Goal: Task Accomplishment & Management: Manage account settings

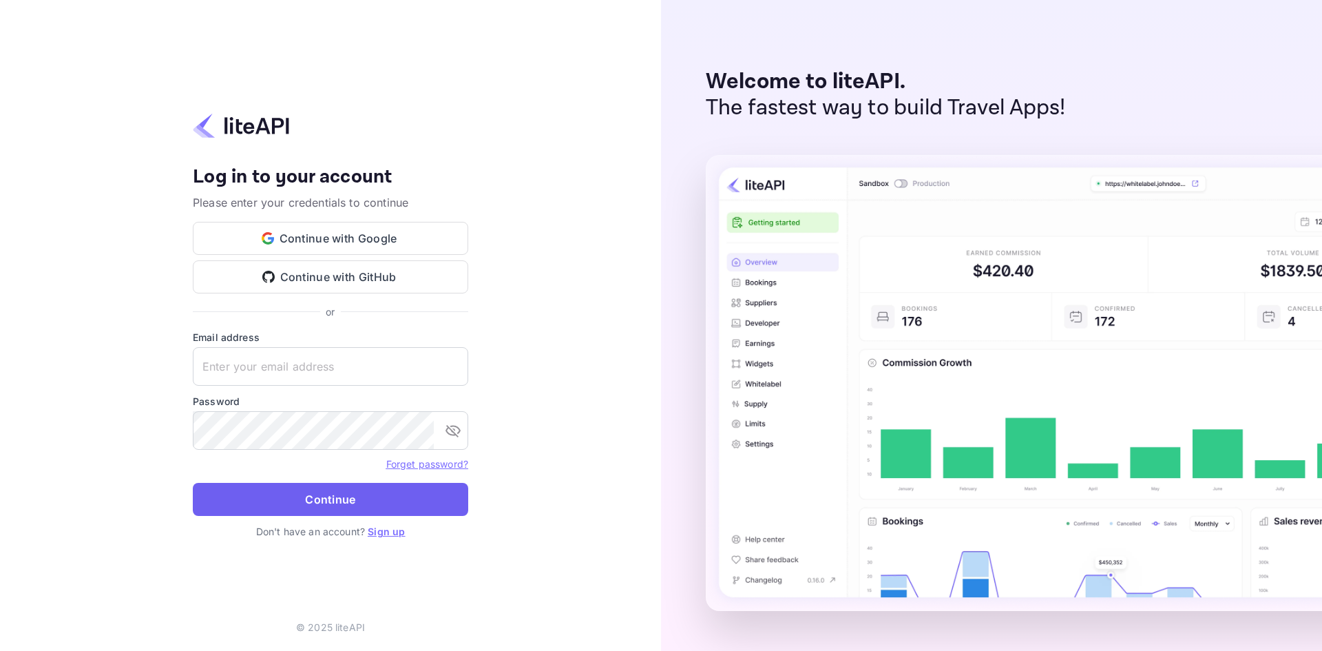
type input "[EMAIL_ADDRESS][DOMAIN_NAME]"
click at [313, 497] on button "Continue" at bounding box center [331, 499] width 276 height 33
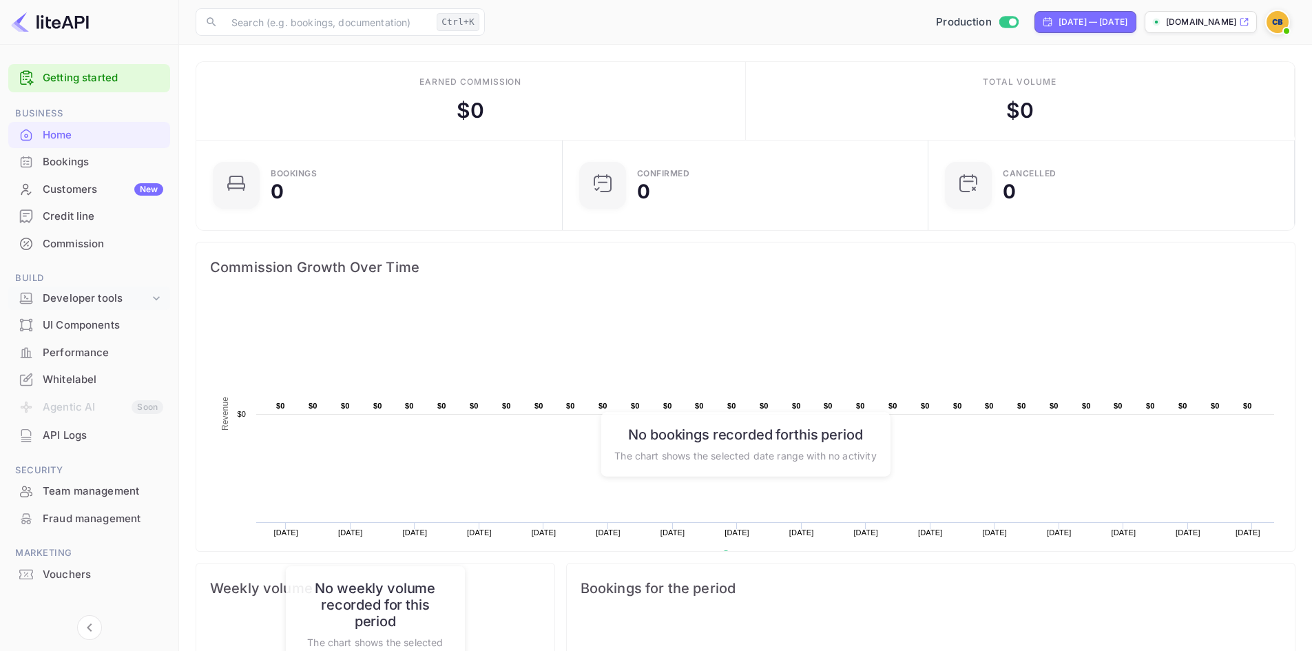
click at [92, 297] on div "Developer tools" at bounding box center [96, 299] width 107 height 16
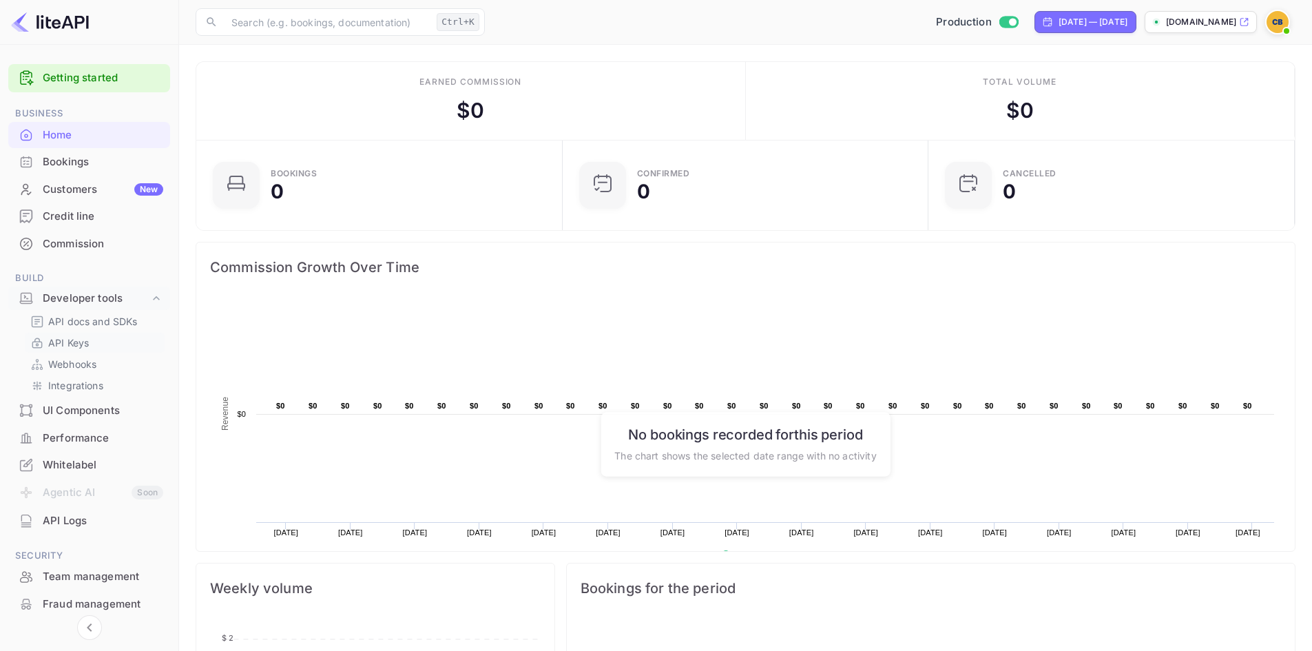
scroll to position [214, 347]
click at [101, 320] on p "API docs and SDKs" at bounding box center [93, 321] width 90 height 14
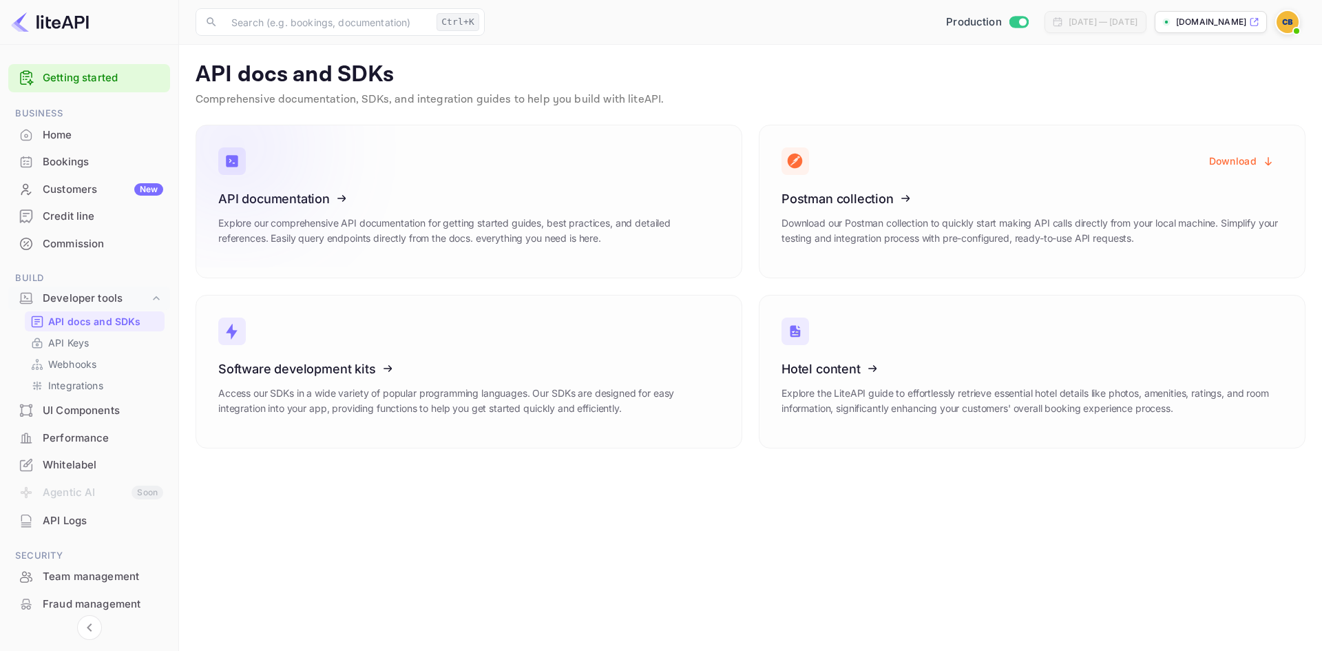
click at [318, 202] on icon at bounding box center [303, 196] width 214 height 142
click at [82, 439] on div "Performance" at bounding box center [103, 438] width 121 height 16
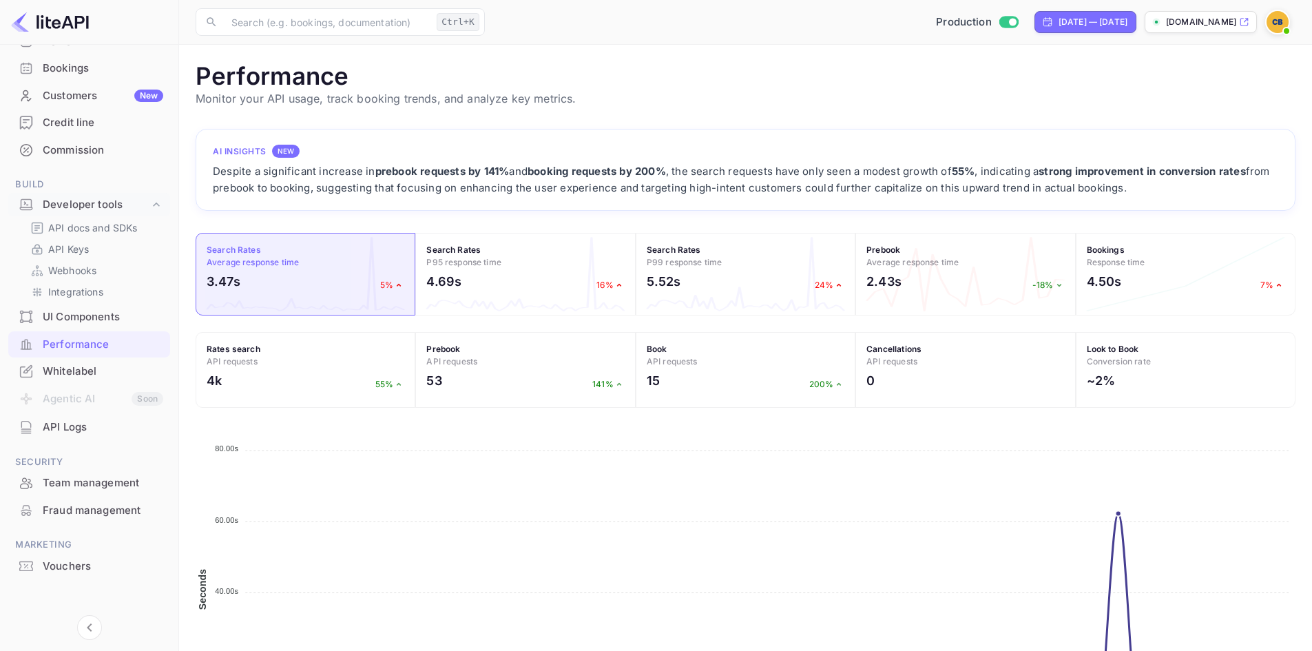
scroll to position [98, 0]
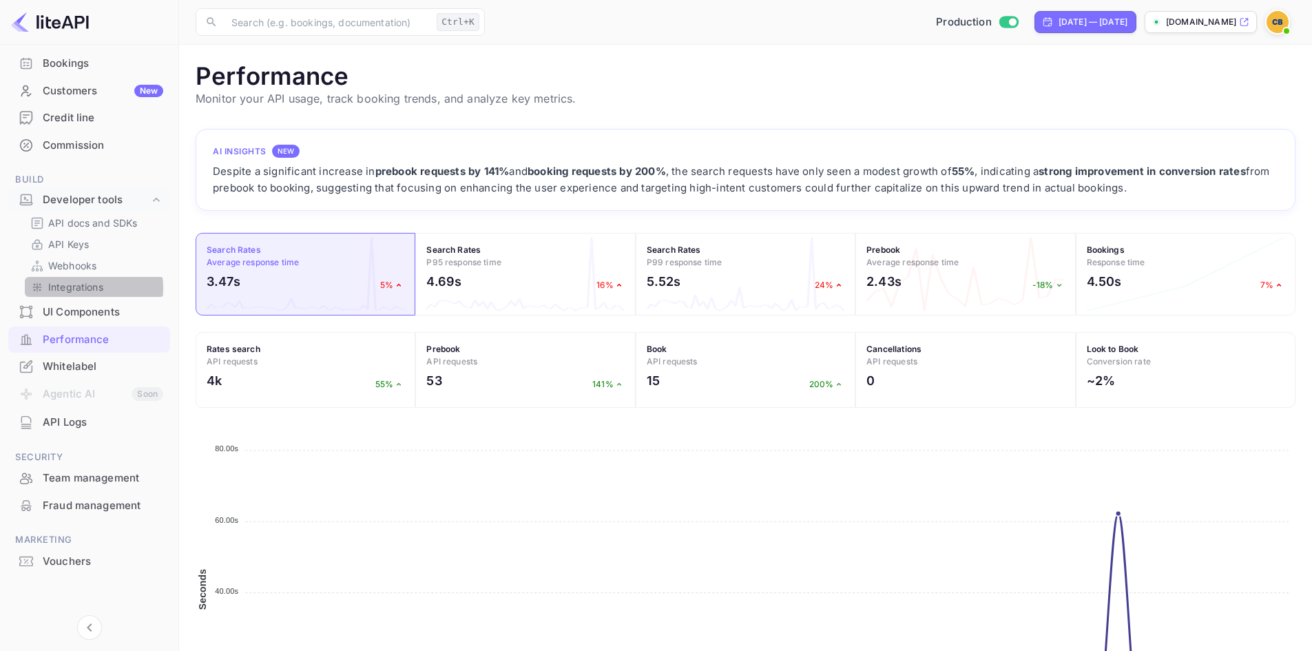
click at [79, 288] on p "Integrations" at bounding box center [75, 287] width 55 height 14
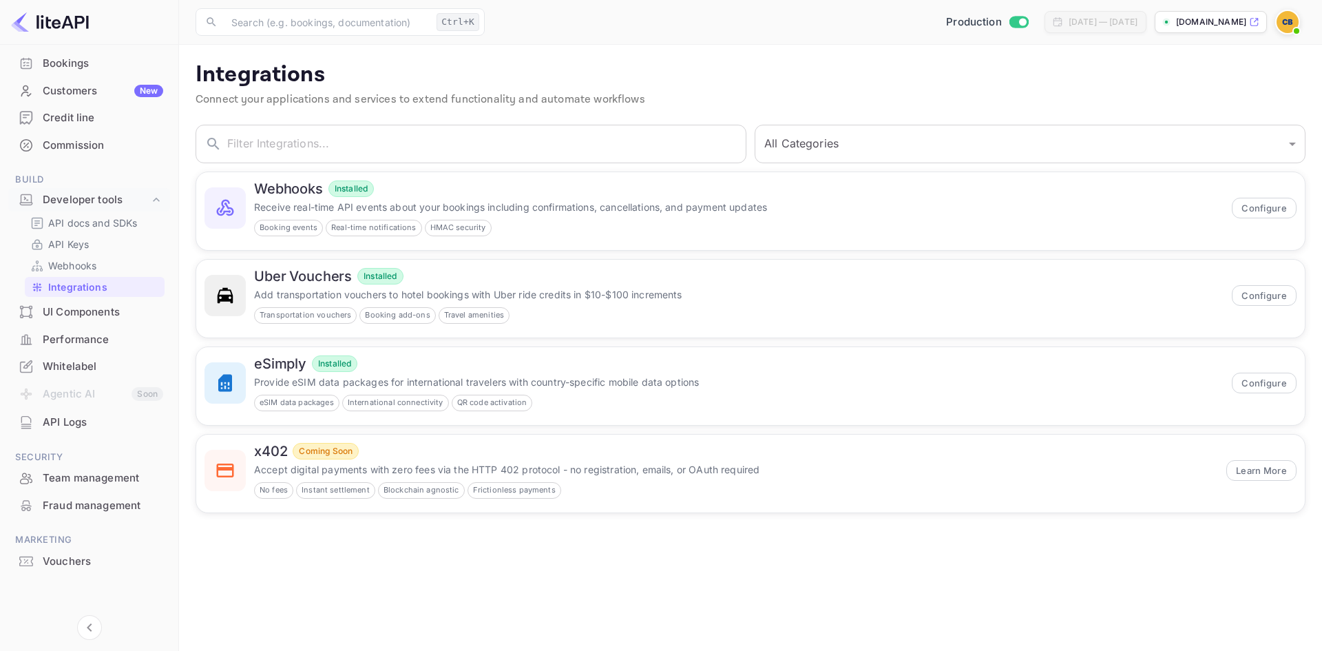
click at [100, 143] on div "Commission" at bounding box center [103, 146] width 121 height 16
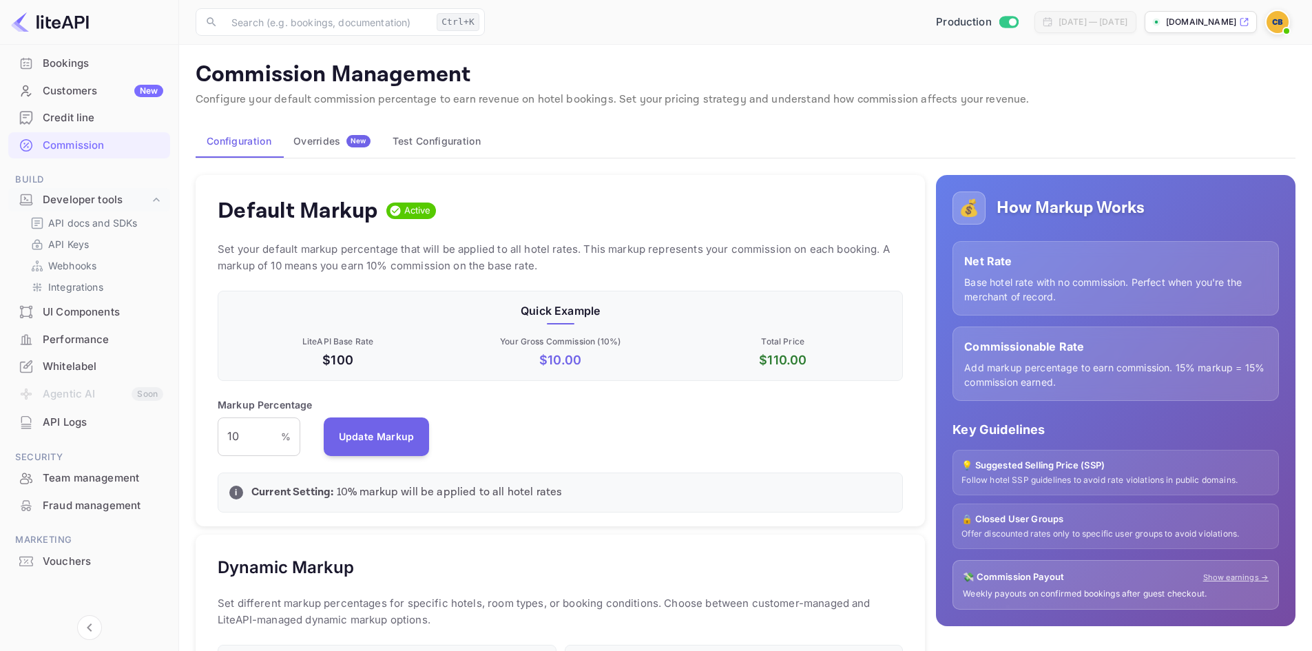
scroll to position [234, 676]
click at [244, 437] on input "10" at bounding box center [249, 436] width 63 height 39
click at [242, 435] on input "10" at bounding box center [249, 436] width 63 height 39
type input "6"
click at [386, 447] on button "Update Markup" at bounding box center [377, 436] width 106 height 39
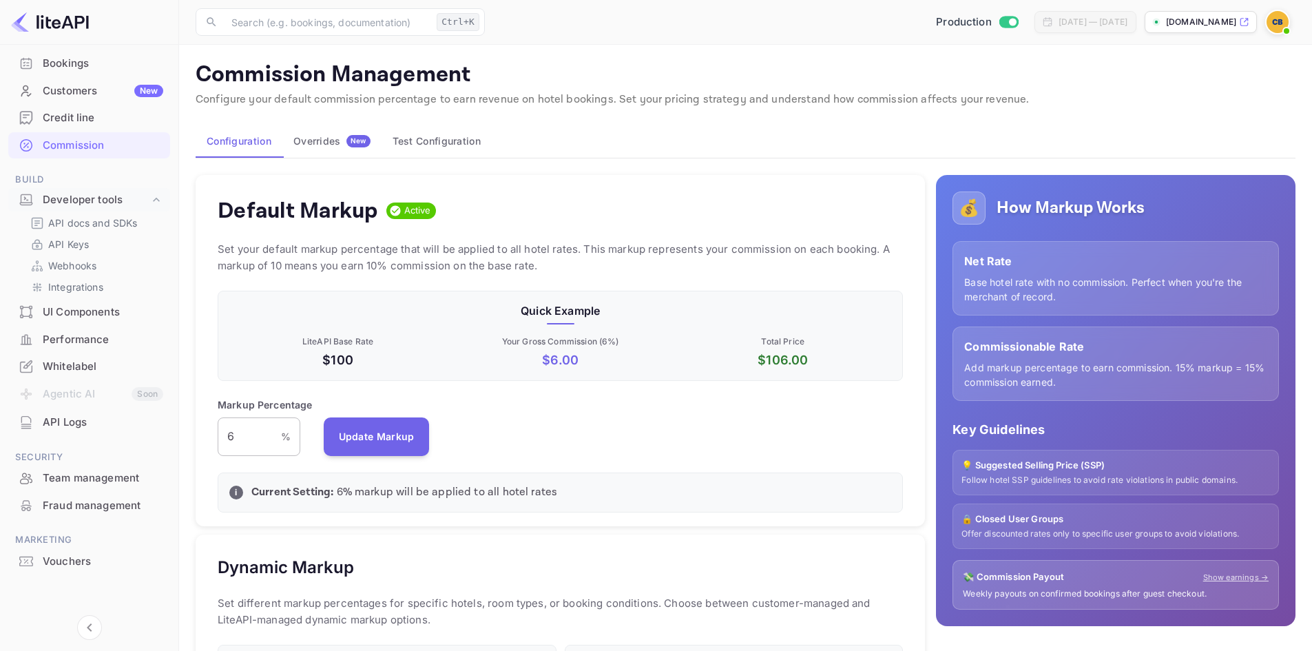
click at [239, 446] on input "6" at bounding box center [249, 436] width 63 height 39
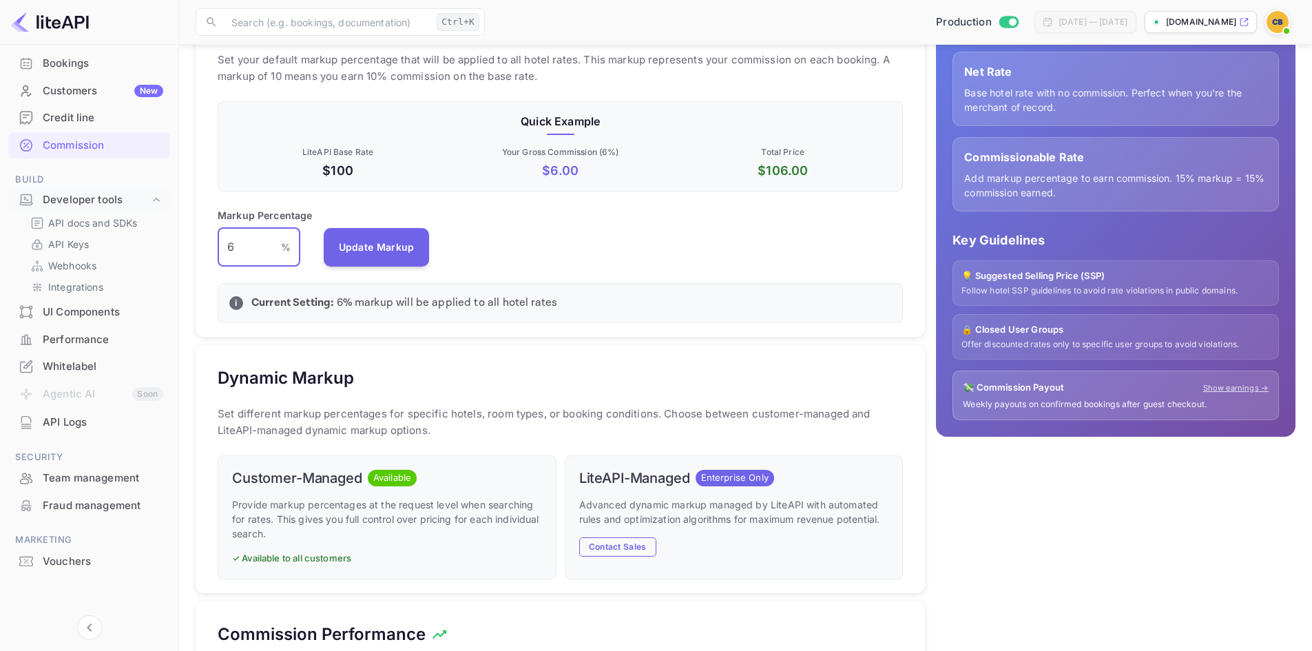
scroll to position [178, 0]
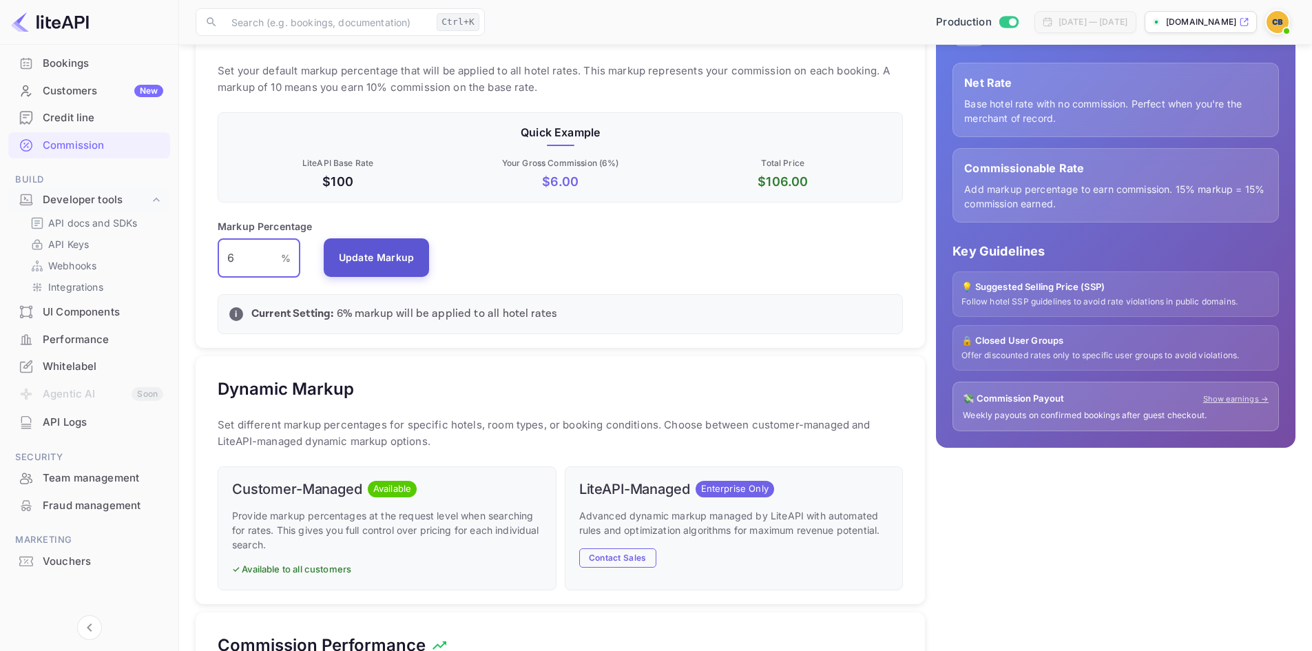
click at [387, 247] on button "Update Markup" at bounding box center [377, 257] width 106 height 39
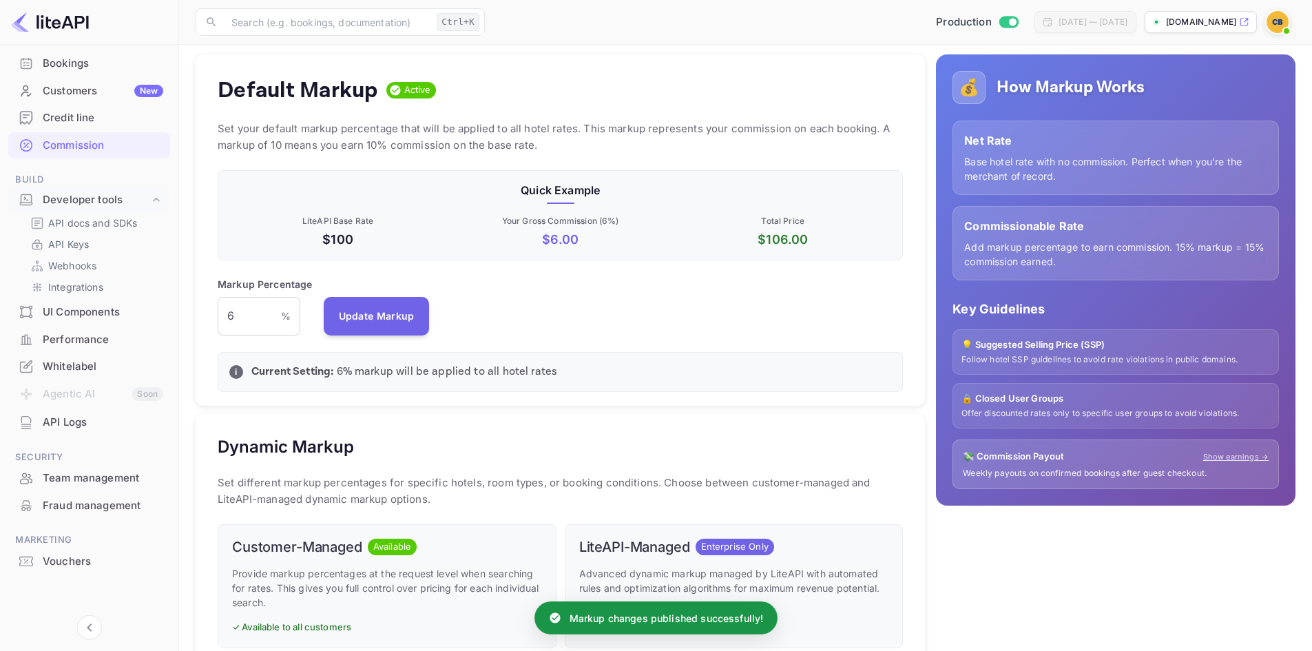
scroll to position [0, 0]
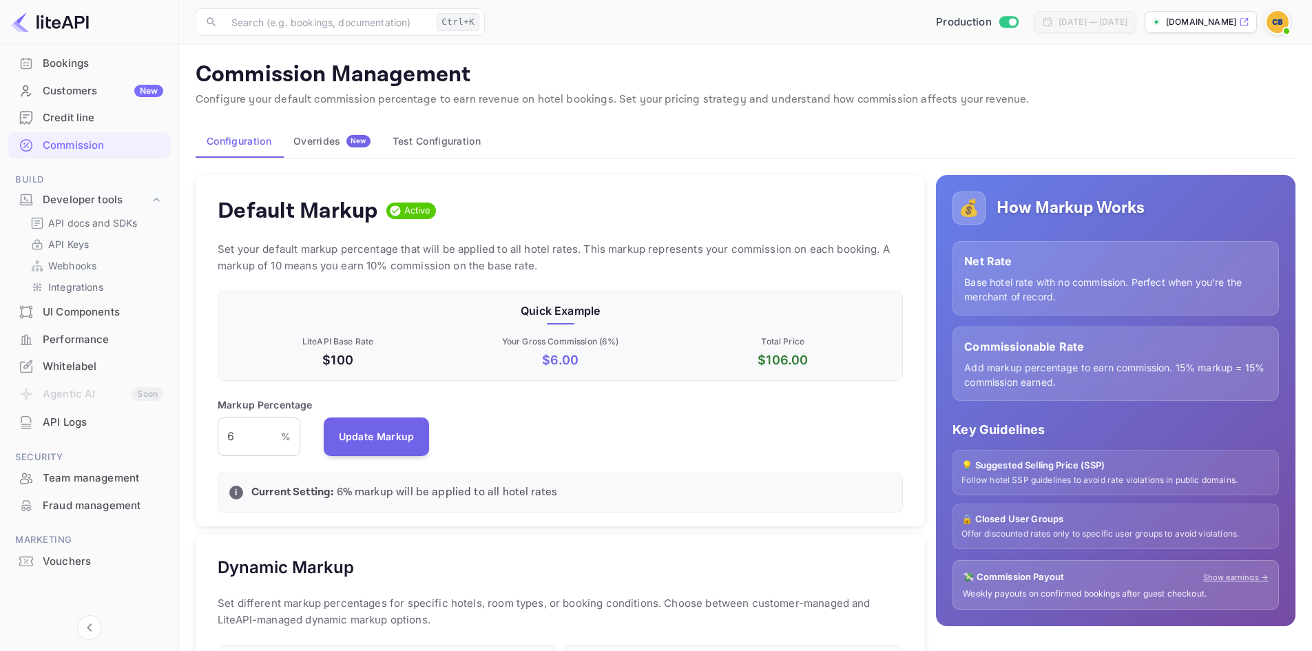
click at [1209, 21] on p "cityin.nuitee.link" at bounding box center [1201, 22] width 70 height 12
